Goal: Check status

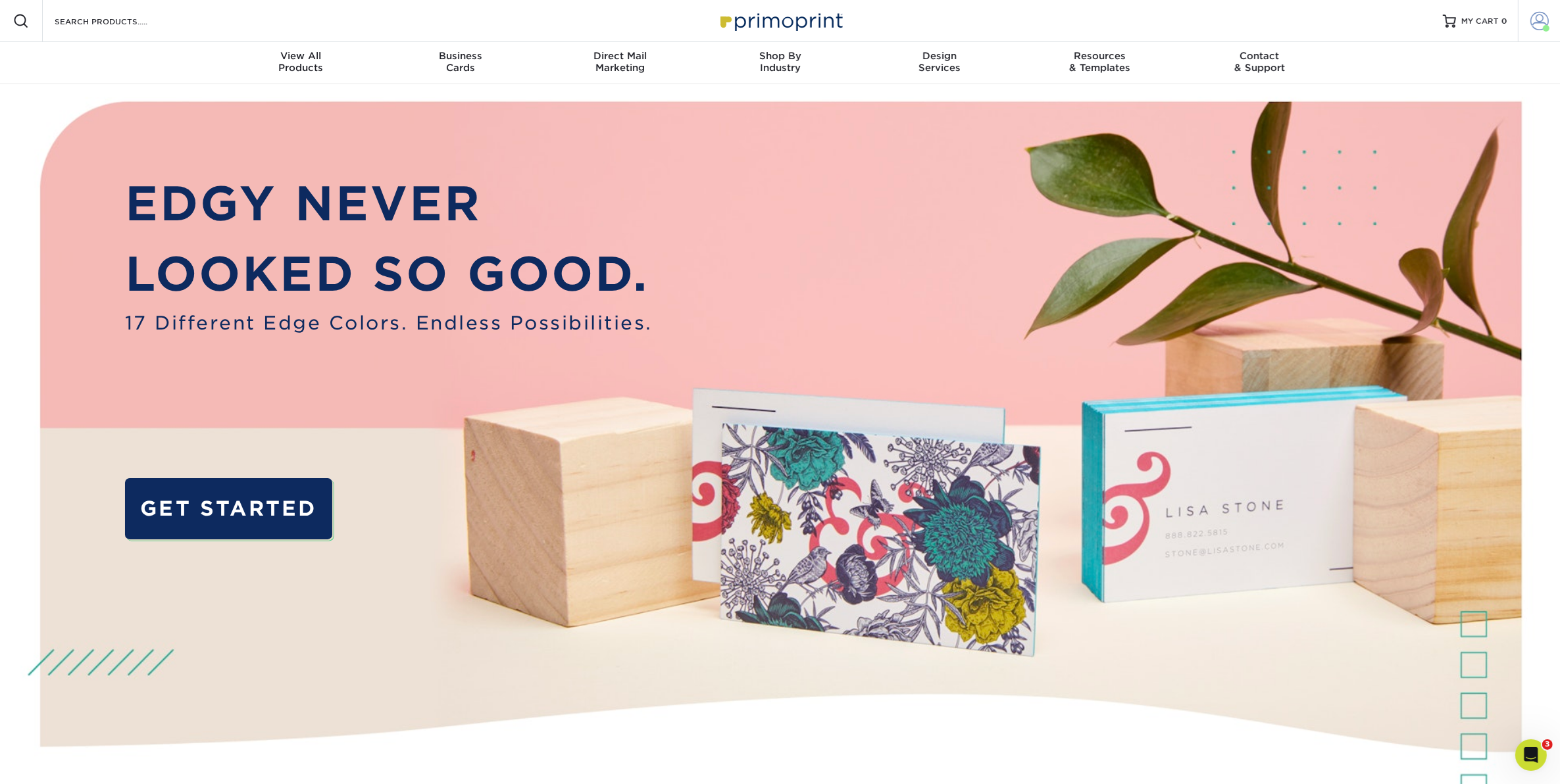
click at [1534, 18] on span at bounding box center [1539, 20] width 19 height 19
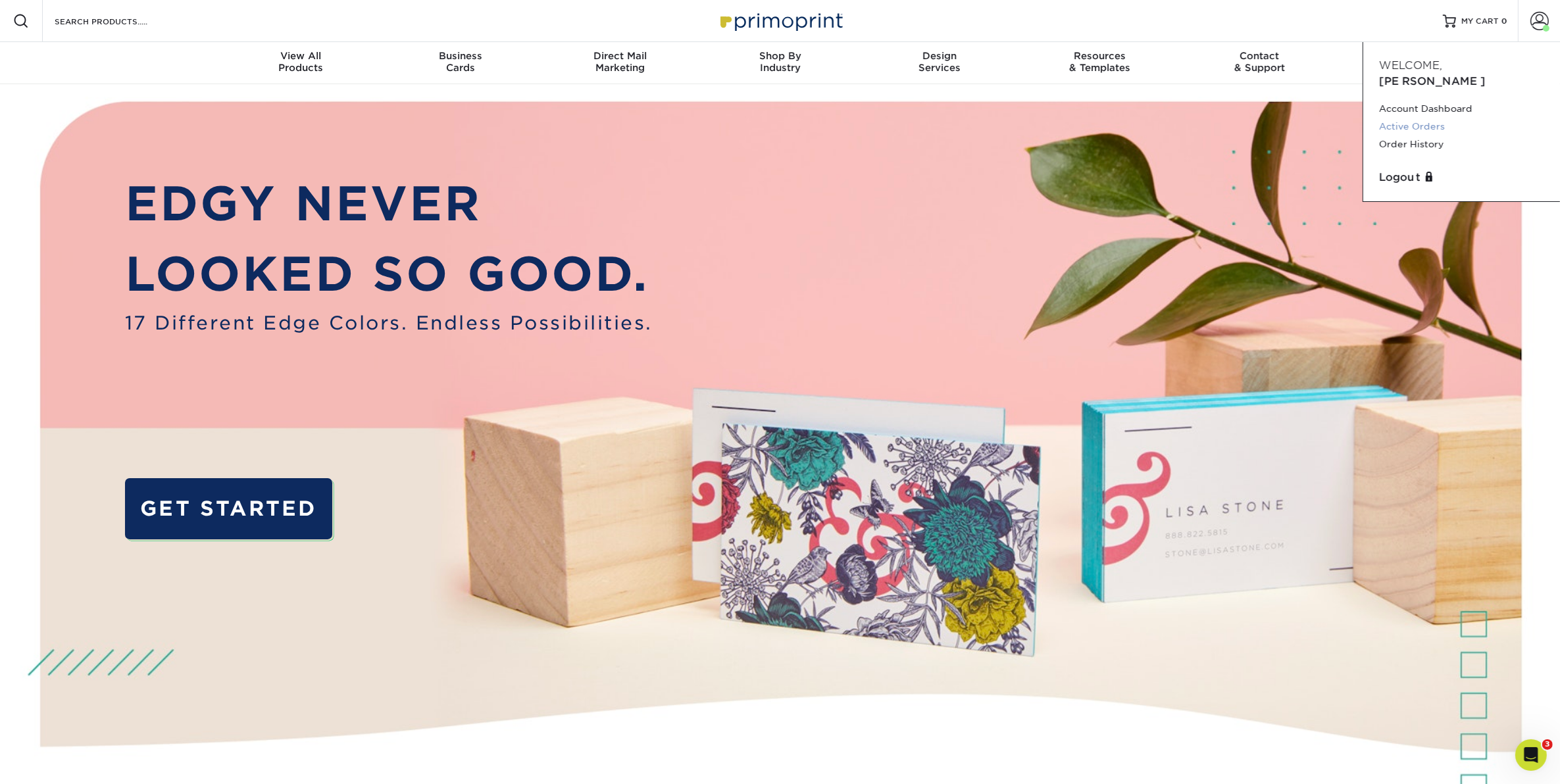
click at [1423, 118] on link "Active Orders" at bounding box center [1461, 127] width 165 height 18
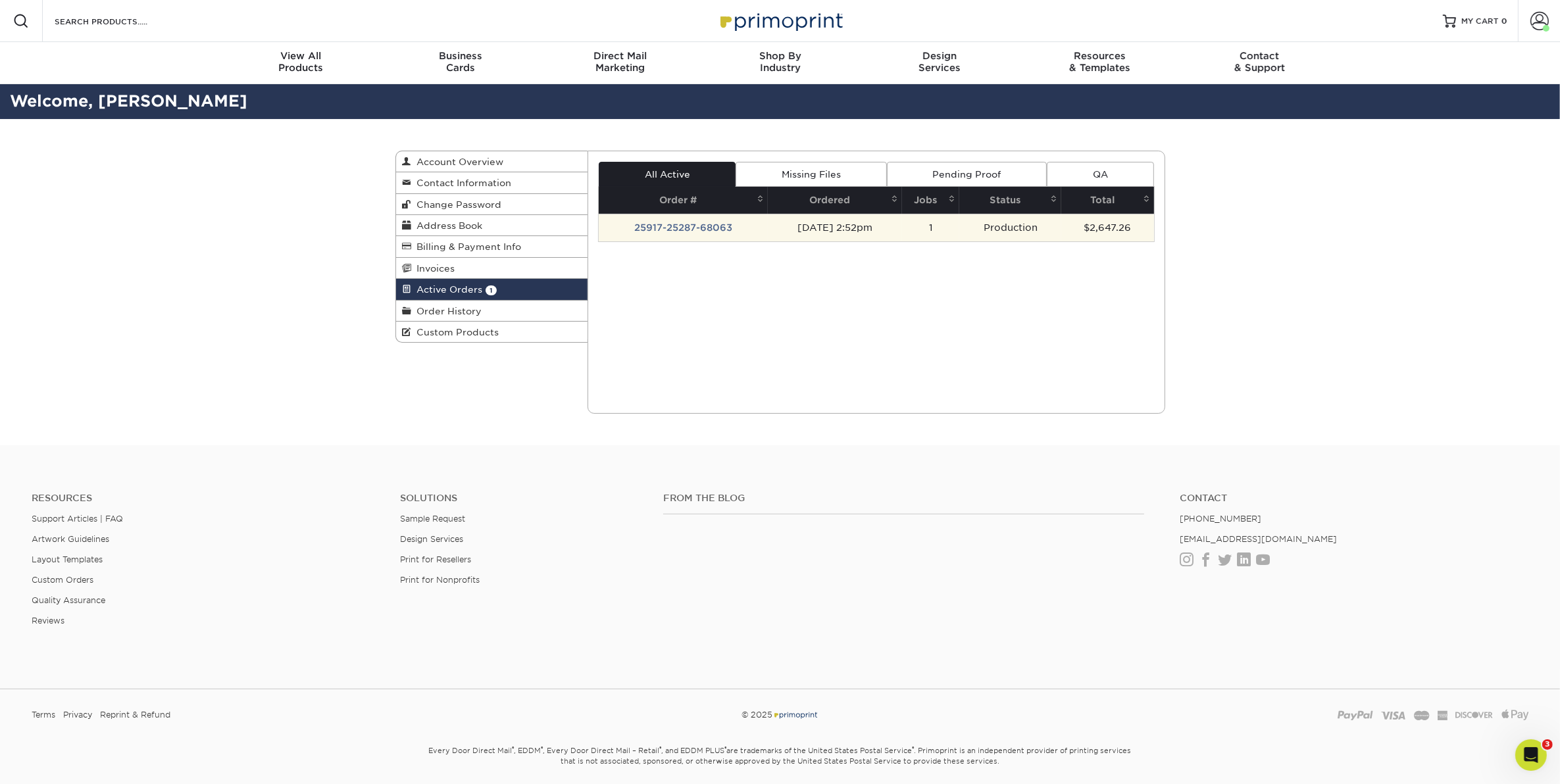
click at [700, 226] on td "25917-25287-68063" at bounding box center [683, 227] width 170 height 27
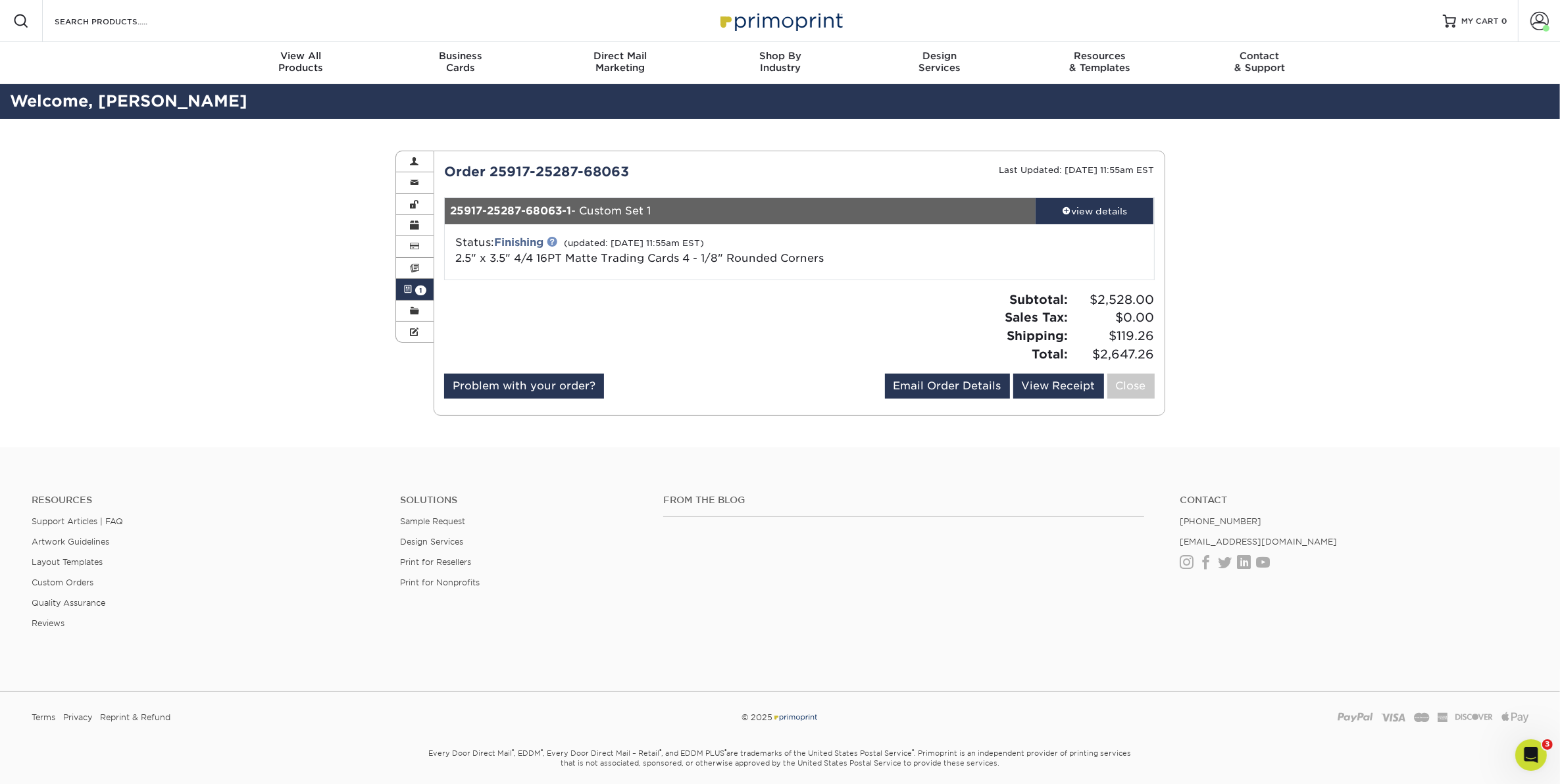
click at [557, 242] on link at bounding box center [552, 241] width 11 height 11
click at [928, 554] on div "From the Blog" at bounding box center [910, 537] width 515 height 84
click at [1070, 211] on div "view details" at bounding box center [1095, 211] width 119 height 14
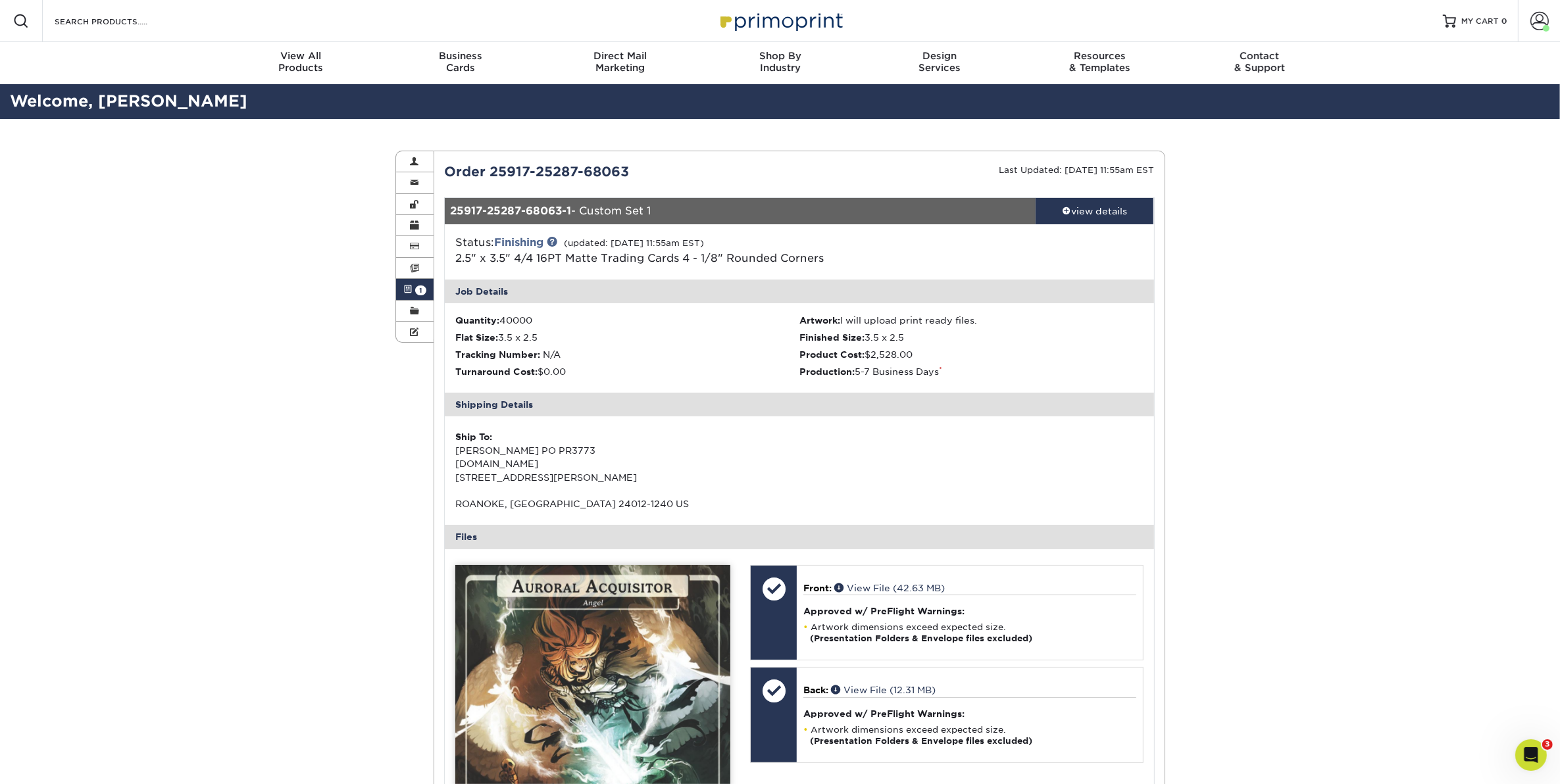
click at [1443, 265] on div "Active Orders Account Overview Contact Information Change Password Address Book…" at bounding box center [780, 693] width 1560 height 1149
